Goal: Find specific page/section: Find specific page/section

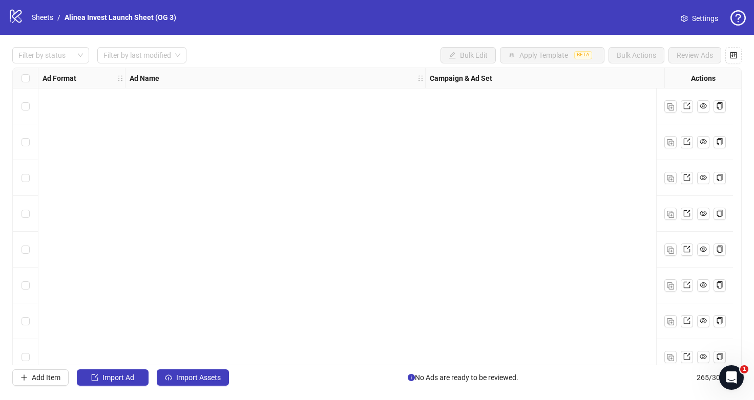
scroll to position [9225, 0]
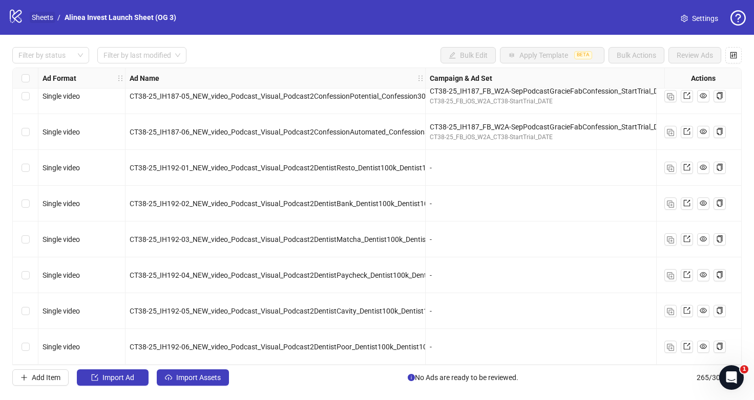
click at [42, 17] on link "Sheets" at bounding box center [43, 17] width 26 height 11
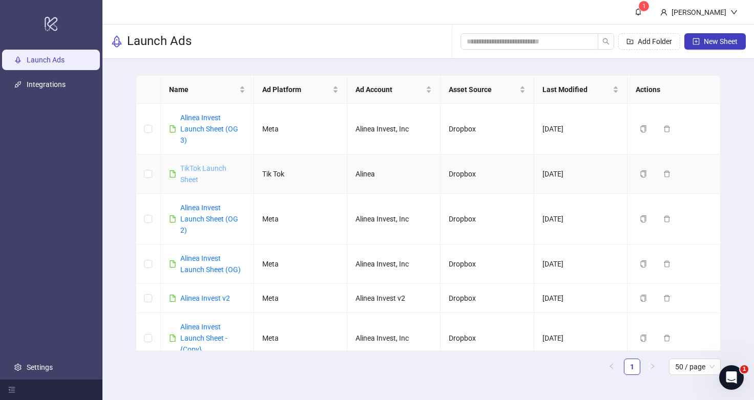
click at [197, 169] on link "TikTok Launch Sheet" at bounding box center [203, 173] width 46 height 19
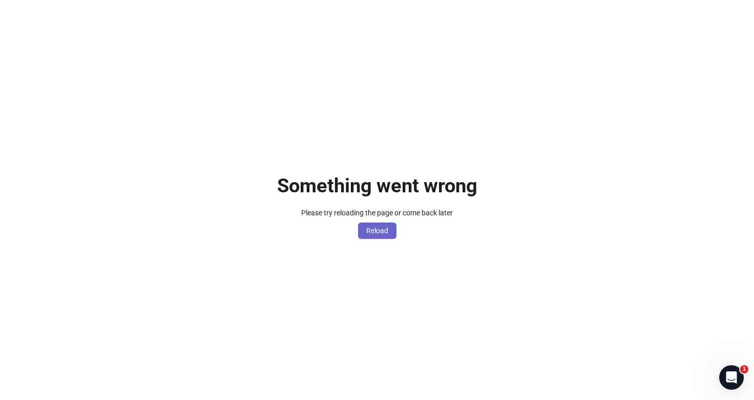
click at [371, 234] on span "Reload" at bounding box center [377, 231] width 22 height 8
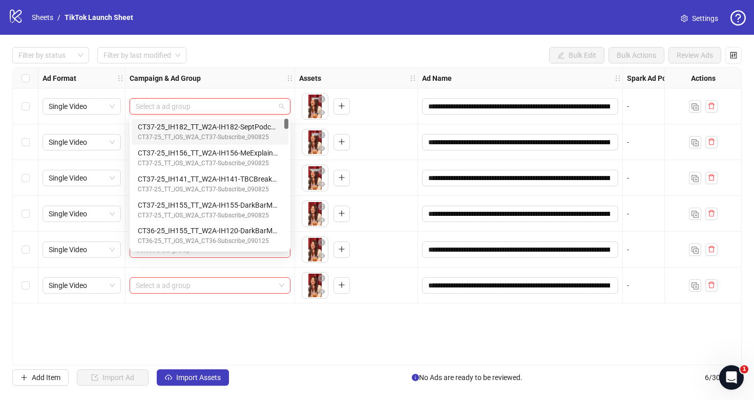
click at [199, 111] on input "search" at bounding box center [205, 106] width 139 height 15
click at [127, 44] on div "**********" at bounding box center [377, 217] width 754 height 364
